Goal: Transaction & Acquisition: Purchase product/service

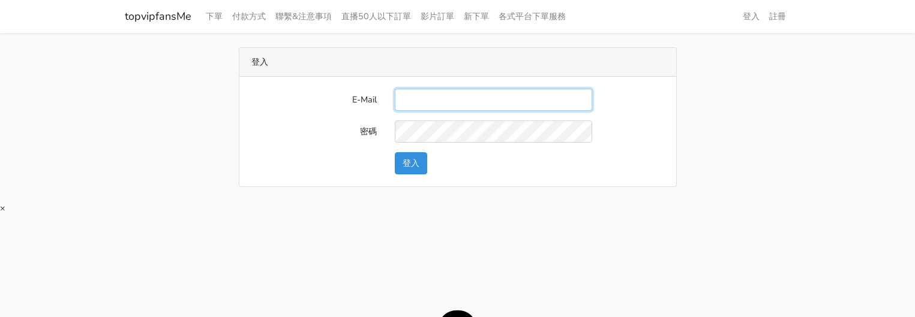
click at [423, 94] on input "E-Mail" at bounding box center [493, 100] width 197 height 22
type input "[EMAIL_ADDRESS][DOMAIN_NAME]"
click at [413, 163] on button "登入" at bounding box center [411, 163] width 32 height 22
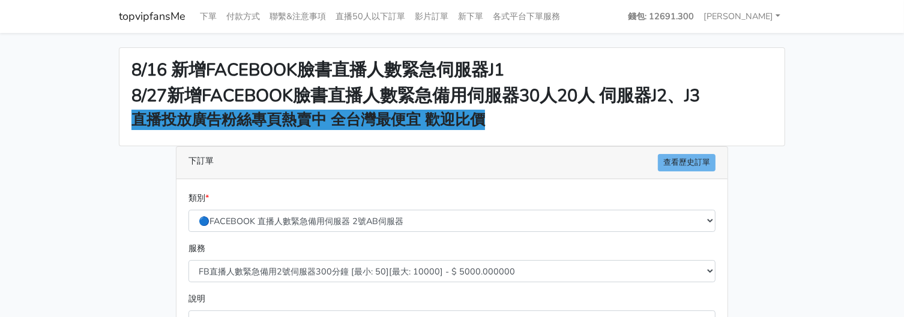
click at [50, 142] on main "8/16 新增FACEBOOK臉書直播人數緊急伺服器J1 8/27新增FACEBOOK臉書直播人數緊急備用伺服器30人20人 伺服器J2、J3 直播投放廣告粉…" at bounding box center [452, 322] width 904 height 579
click at [854, 31] on nav "topvipfansMe 下單 付款方式 聯繫&注意事項 直播50人以下訂單 影片訂單 新下單 各式平台下單服務" at bounding box center [452, 16] width 904 height 33
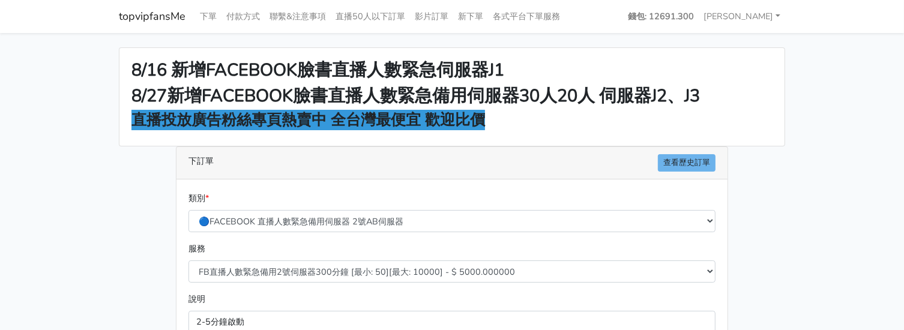
click at [841, 82] on main "8/16 新增FACEBOOK臉書直播人數緊急伺服器J1 8/27新增FACEBOOK臉書直播人數緊急備用伺服器30人20人 伺服器J2、J3 直播投放廣告粉…" at bounding box center [452, 322] width 904 height 579
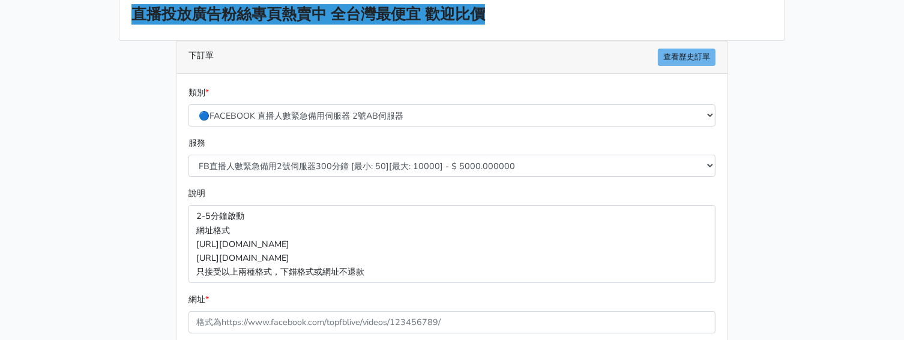
scroll to position [149, 0]
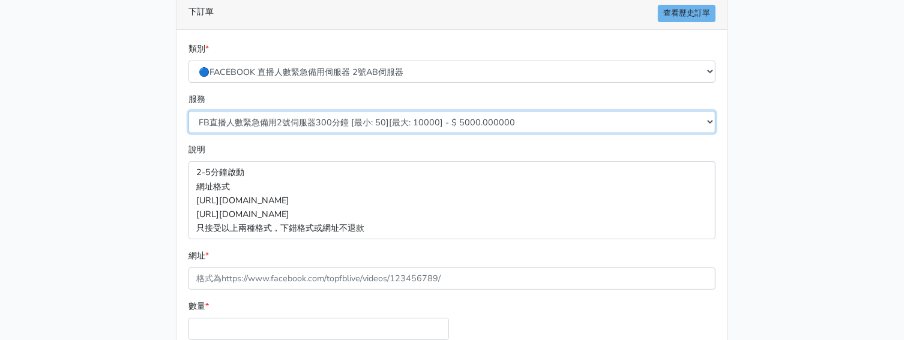
click at [370, 118] on select "FB直播人數緊急備用2號伺服器300分鐘 [最小: 50][最大: 10000] - $ 5000.000000 FB直播人數緊急備用2號伺服器60分鐘 [最…" at bounding box center [451, 122] width 527 height 22
select select "576"
click at [188, 111] on select "FB直播人數緊急備用2號伺服器300分鐘 [最小: 50][最大: 10000] - $ 5000.000000 FB直播人數緊急備用2號伺服器60分鐘 [最…" at bounding box center [451, 122] width 527 height 22
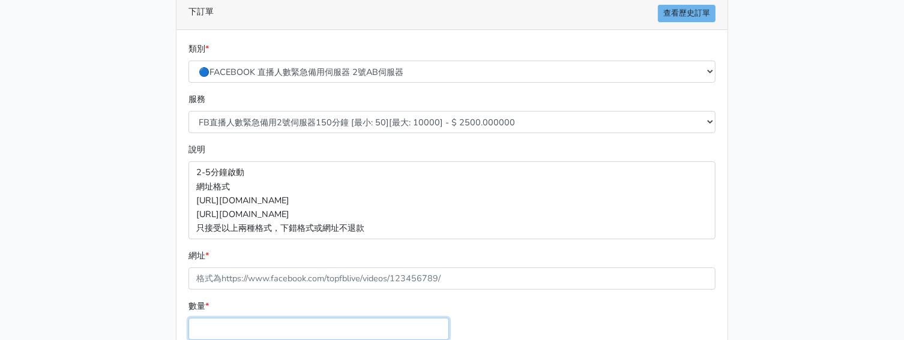
click at [304, 317] on input "數量 *" at bounding box center [318, 329] width 260 height 22
type input "50"
type input "125.000"
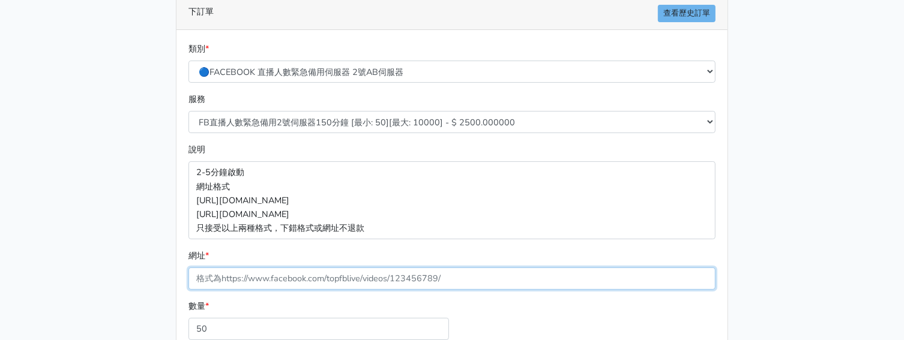
click at [310, 274] on input "網址 *" at bounding box center [451, 279] width 527 height 22
paste input "https://www.facebook.com/100083399346069/videos/1310018587397172"
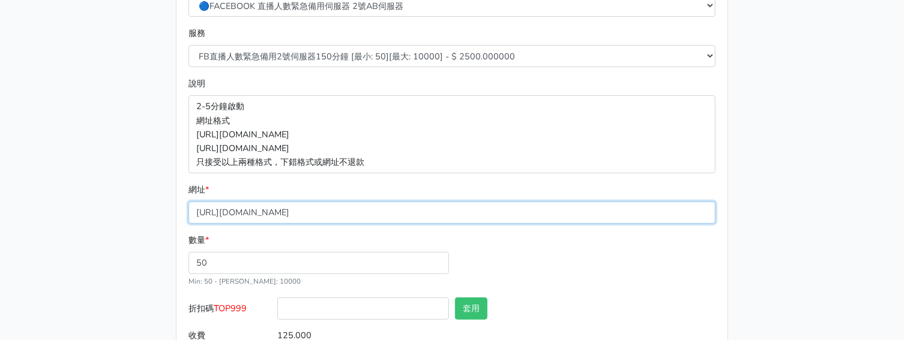
scroll to position [271, 0]
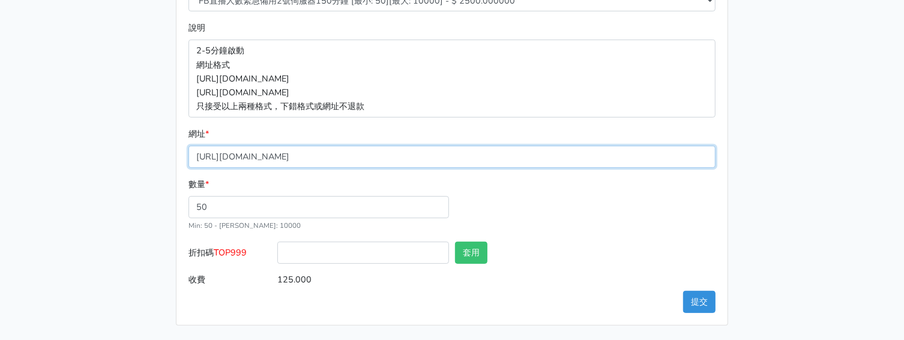
type input "https://www.facebook.com/100083399346069/videos/1310018587397172"
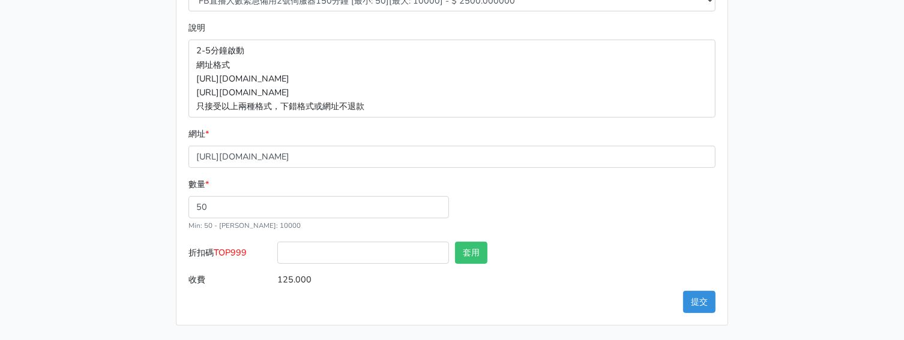
drag, startPoint x: 250, startPoint y: 247, endPoint x: 244, endPoint y: 253, distance: 8.9
click at [250, 247] on label "折扣碼 TOP999" at bounding box center [229, 255] width 89 height 27
click at [277, 247] on input "折扣碼 TOP999" at bounding box center [363, 253] width 172 height 22
click at [240, 256] on span "TOP999" at bounding box center [230, 253] width 33 height 12
click at [277, 256] on input "折扣碼 TOP999" at bounding box center [363, 253] width 172 height 22
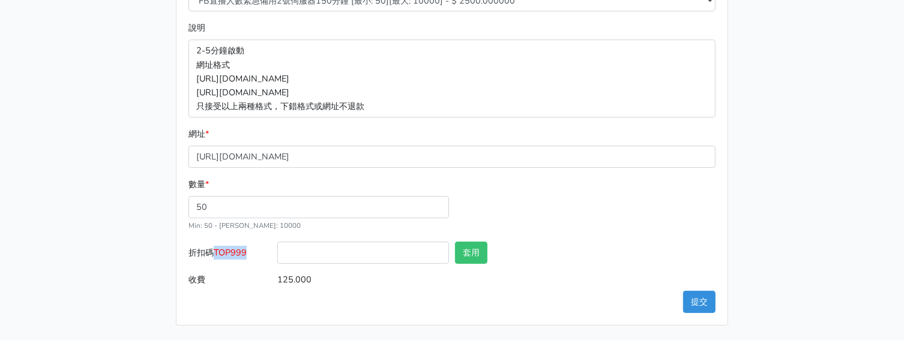
click at [240, 256] on span "TOP999" at bounding box center [230, 253] width 33 height 12
click at [277, 256] on input "折扣碼 TOP999" at bounding box center [363, 253] width 172 height 22
copy span "TOP999"
drag, startPoint x: 322, startPoint y: 247, endPoint x: 396, endPoint y: 252, distance: 73.4
click at [323, 247] on input "折扣碼 TOP999" at bounding box center [363, 253] width 172 height 22
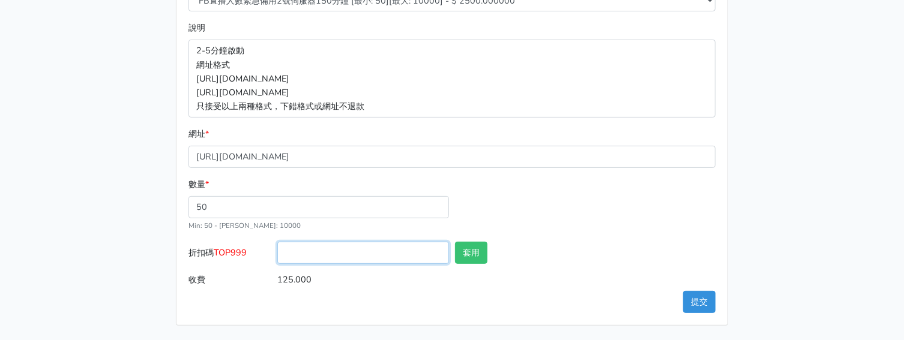
paste input "TOP999"
type input "TOP999"
click at [481, 246] on button "套用" at bounding box center [471, 253] width 32 height 22
click at [694, 305] on button "提交" at bounding box center [699, 302] width 32 height 22
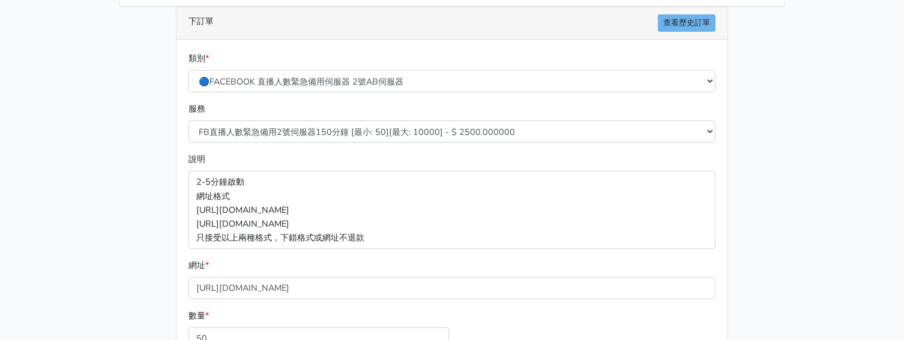
scroll to position [46, 0]
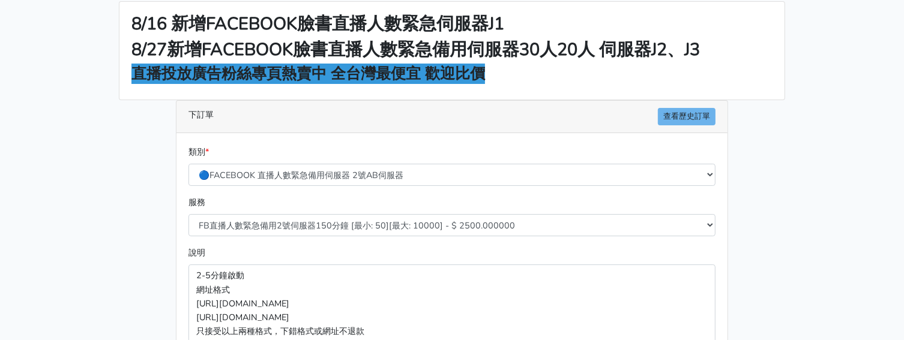
type input "套用失敗"
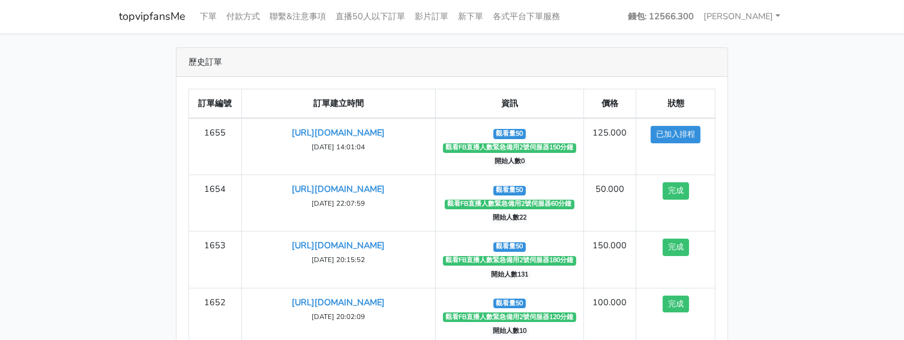
click at [738, 70] on div "歷史訂單 訂單編號 訂單建立時間 資訊 價格 狀態 1655 https://www.facebook.com/100083399346069/videos/…" at bounding box center [452, 251] width 684 height 408
